Goal: Find specific page/section: Find specific page/section

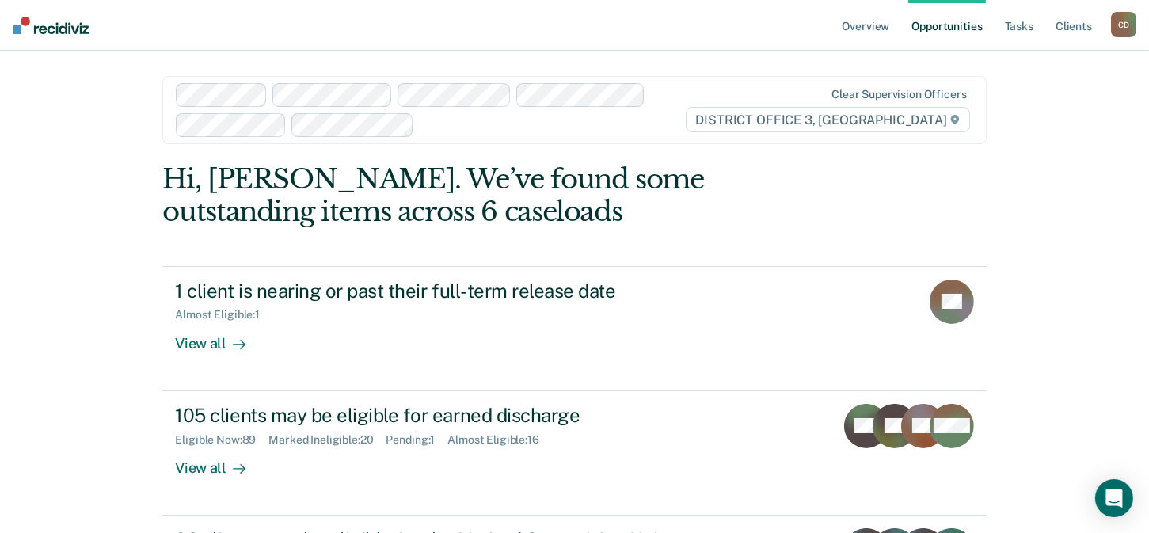
click at [1129, 23] on div "C D" at bounding box center [1123, 24] width 25 height 25
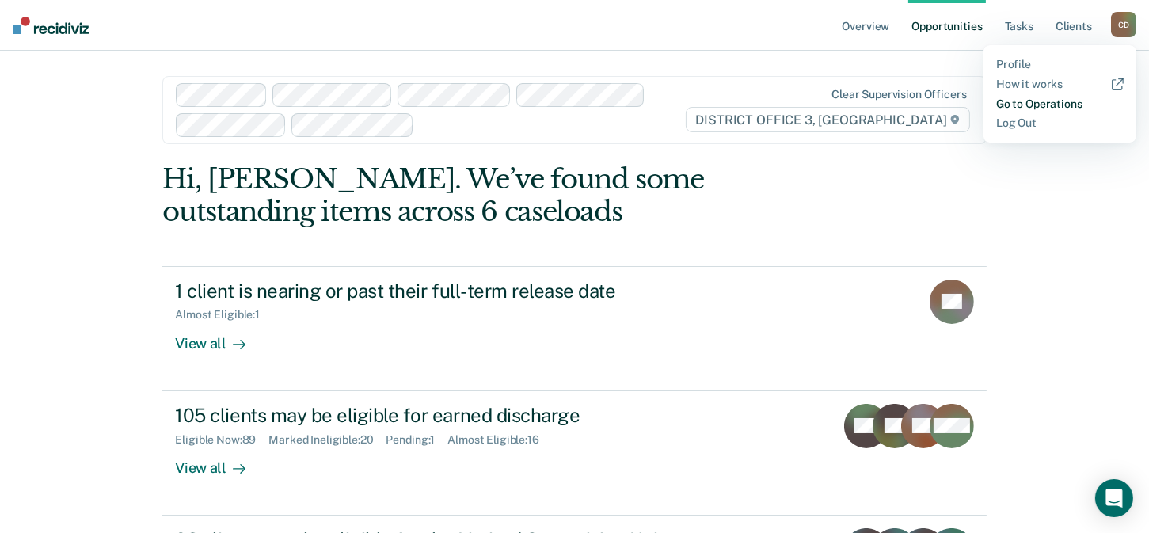
click at [1031, 104] on link "Go to Operations" at bounding box center [1059, 103] width 127 height 13
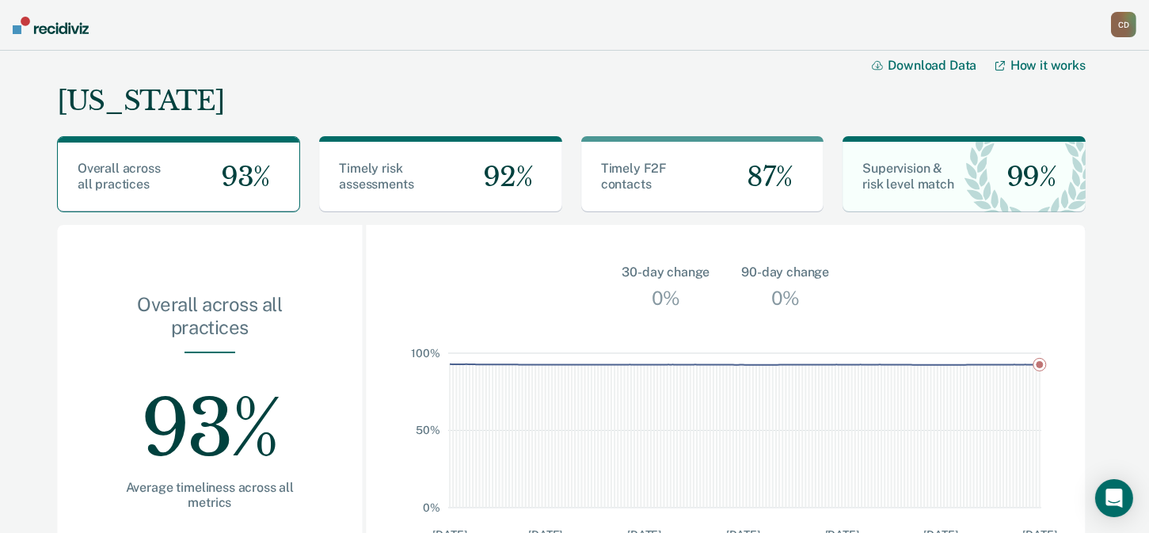
click at [1119, 29] on div "C D" at bounding box center [1123, 24] width 25 height 25
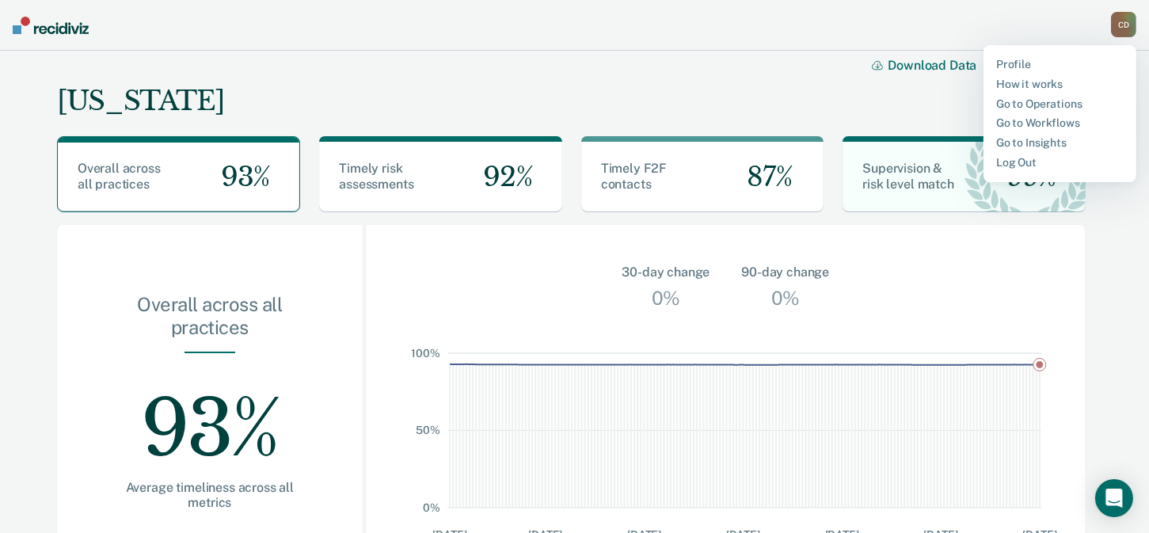
click at [689, 70] on div "Idaho Download Data How it works" at bounding box center [571, 87] width 1029 height 73
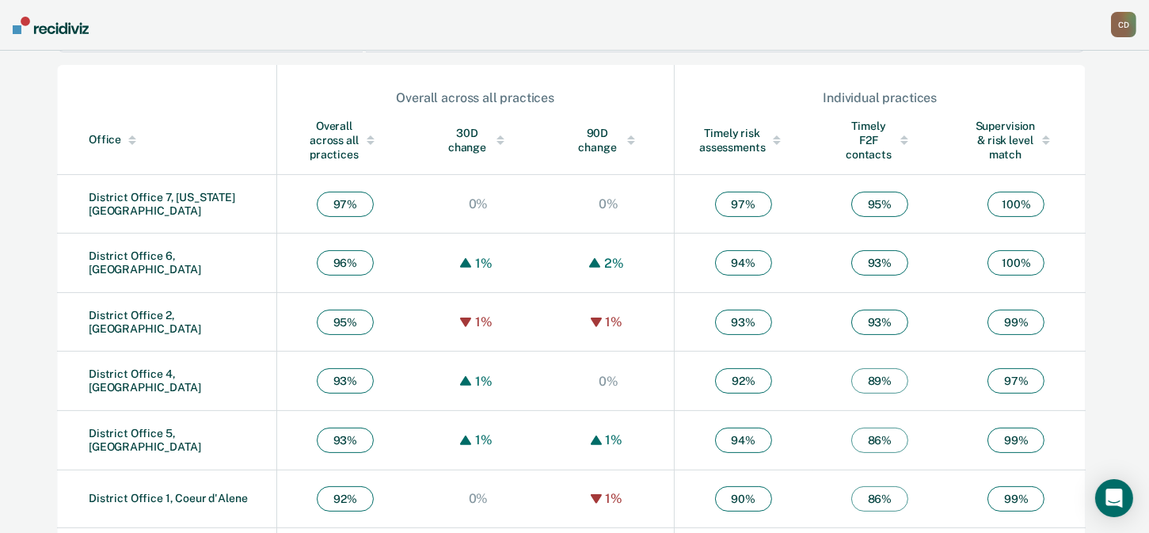
scroll to position [583, 0]
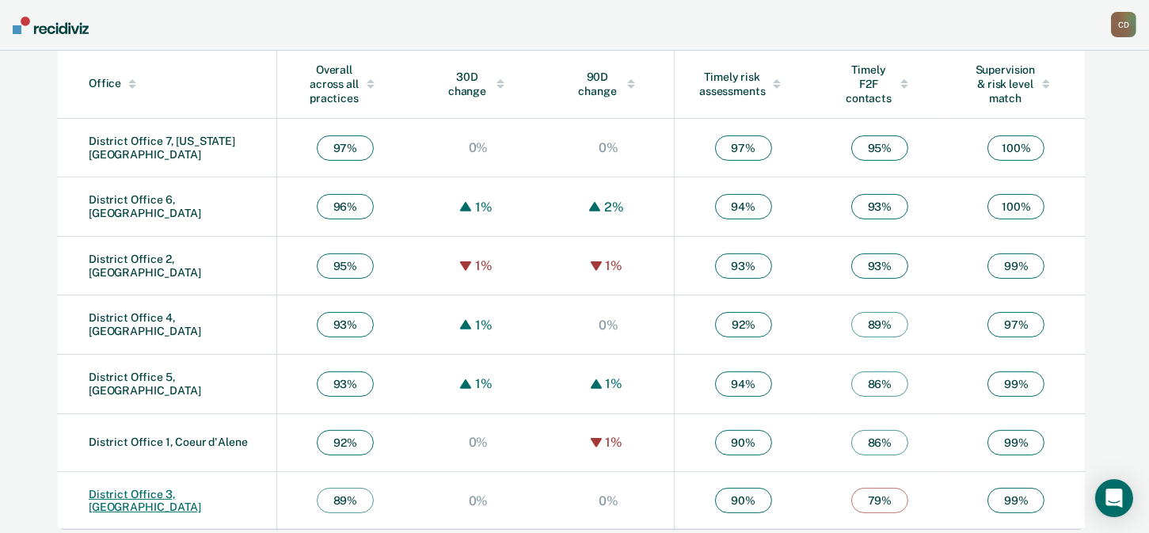
click at [144, 488] on link "District Office 3, [GEOGRAPHIC_DATA]" at bounding box center [145, 501] width 112 height 26
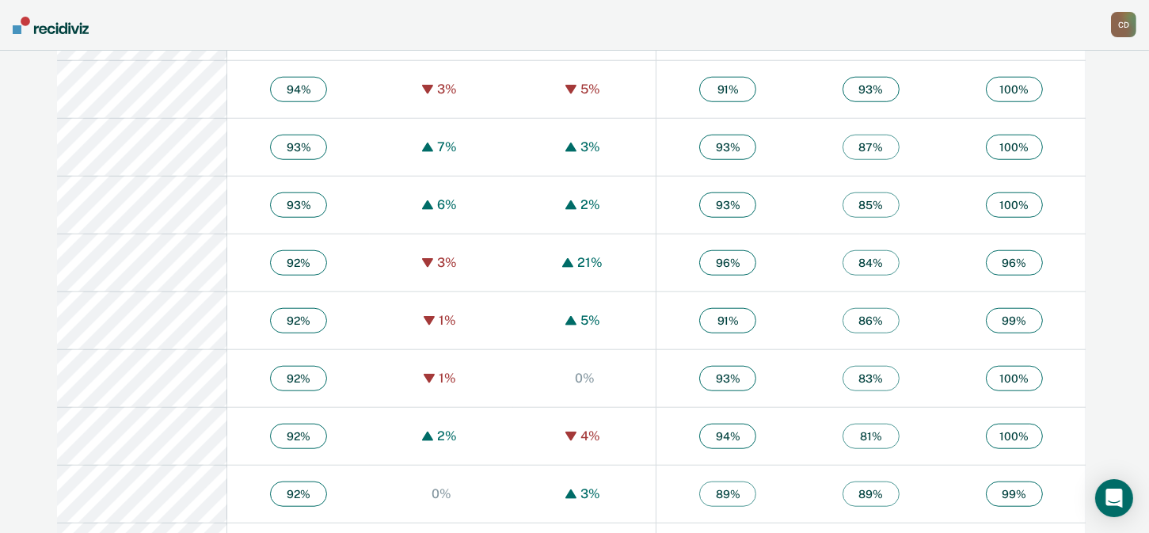
scroll to position [1979, 0]
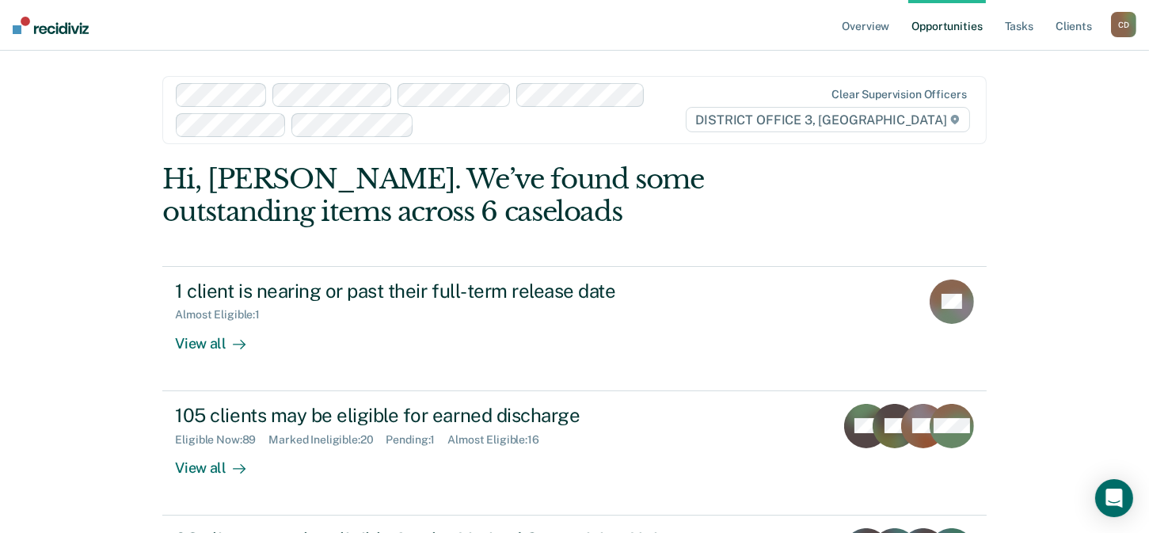
click at [1059, 196] on div "Overview Opportunities Tasks Client s [PERSON_NAME] Profile How it works Go to …" at bounding box center [574, 487] width 1149 height 975
click at [1122, 24] on div "C D" at bounding box center [1123, 24] width 25 height 25
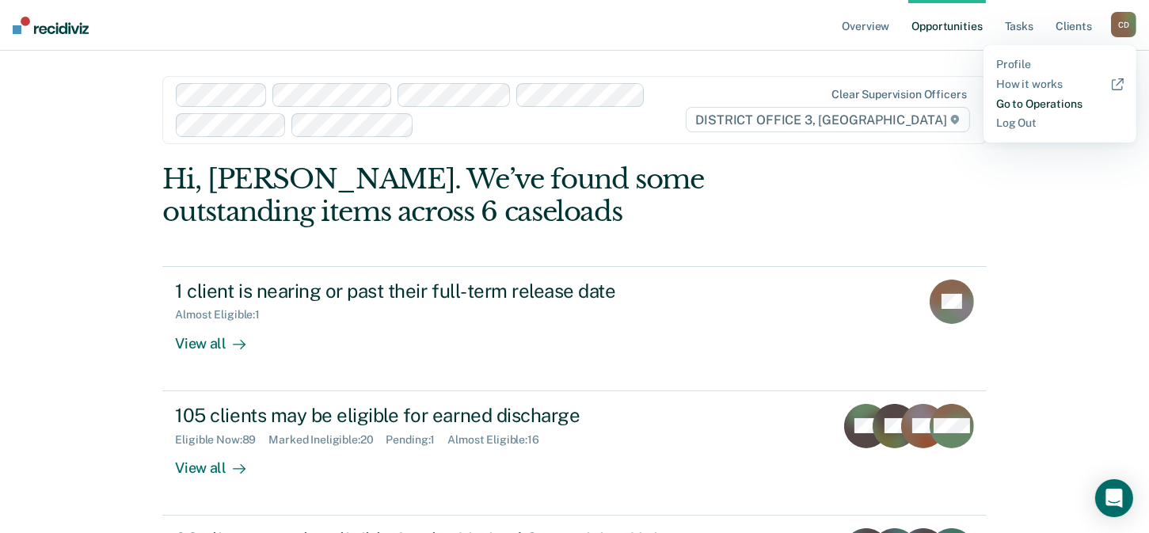
click at [1055, 101] on link "Go to Operations" at bounding box center [1059, 103] width 127 height 13
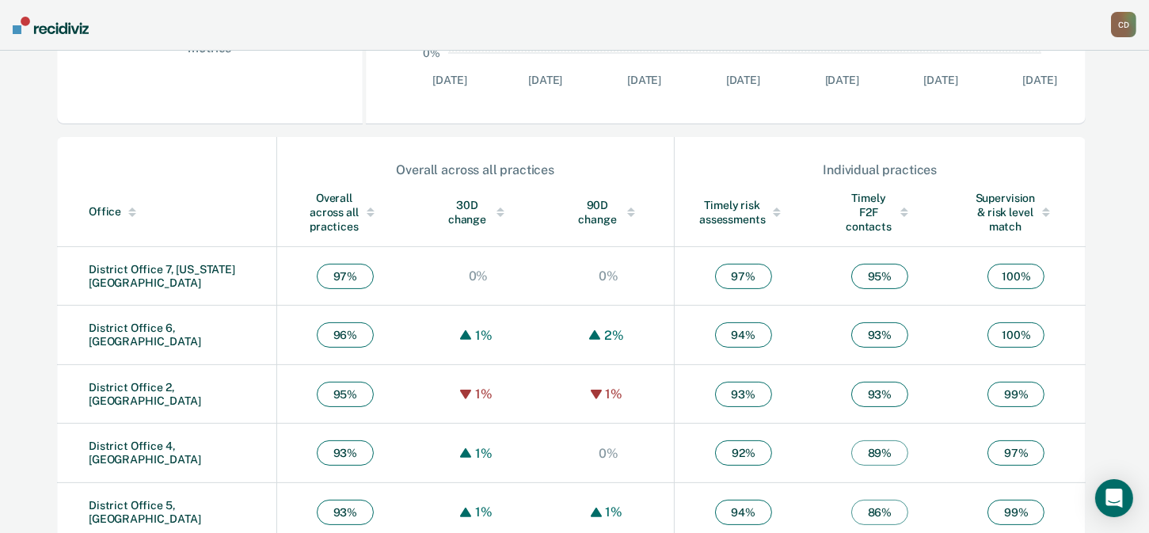
scroll to position [583, 0]
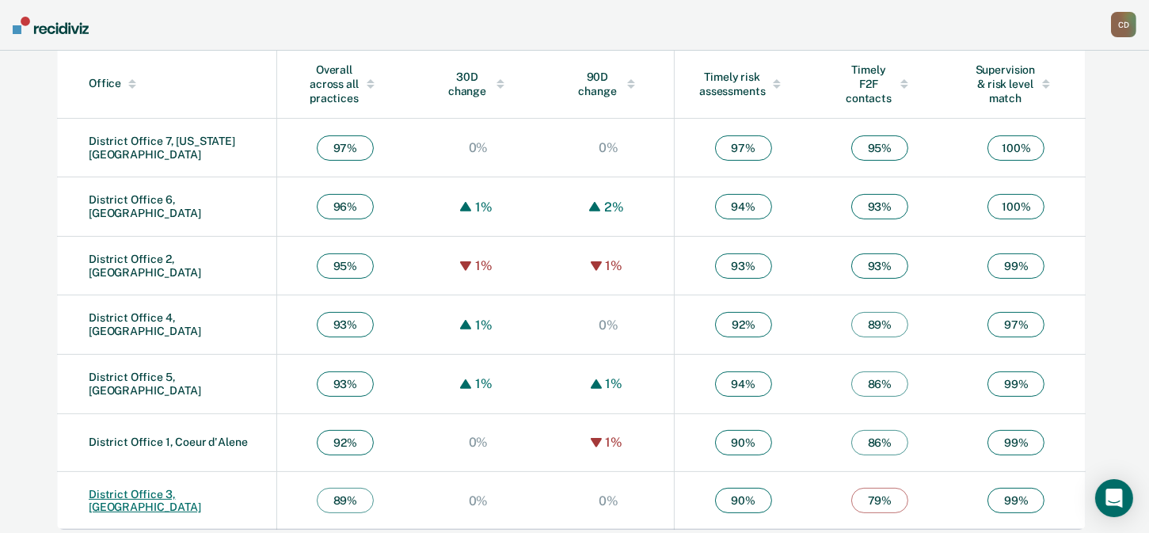
click at [181, 488] on link "District Office 3, [GEOGRAPHIC_DATA]" at bounding box center [145, 501] width 112 height 26
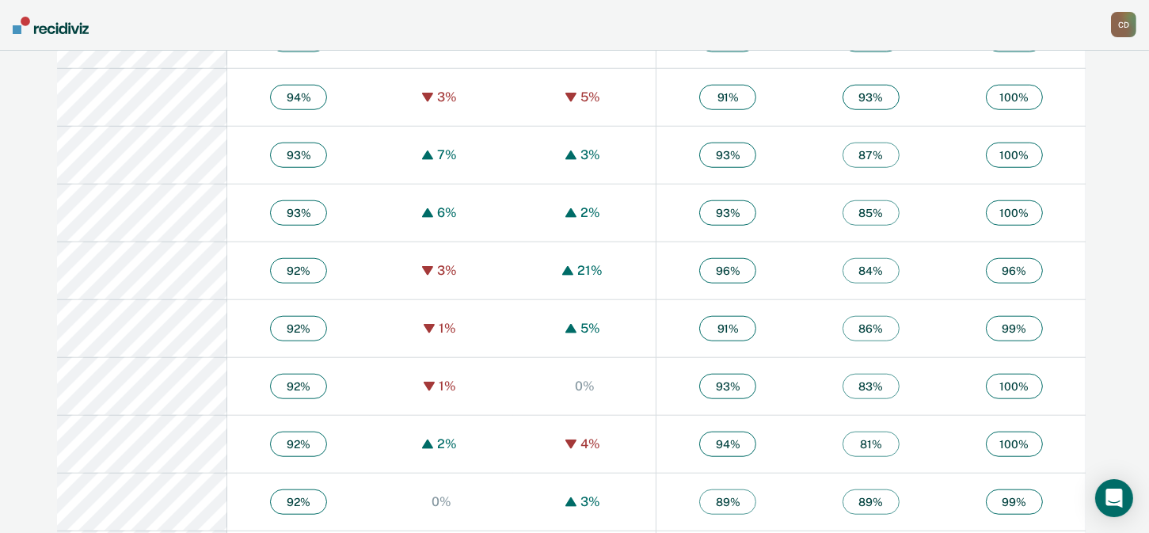
scroll to position [1979, 0]
